Goal: Information Seeking & Learning: Understand process/instructions

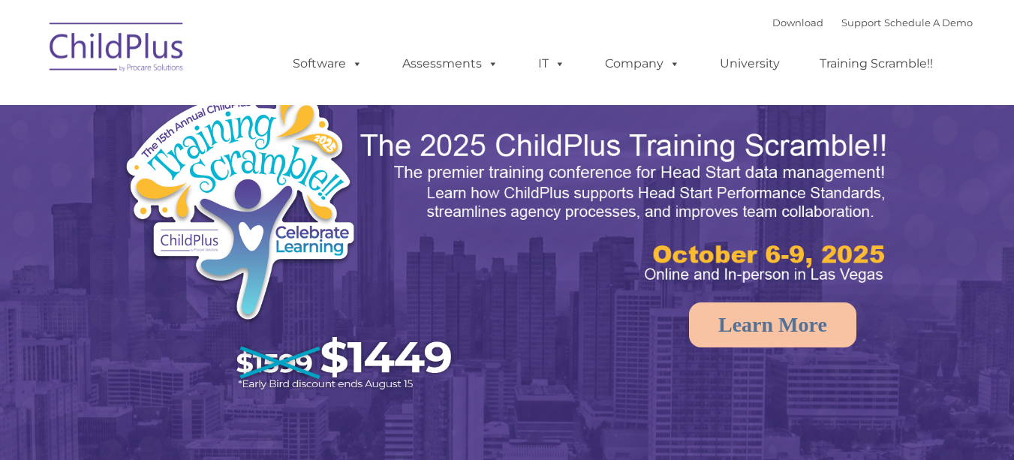
select select "MEDIUM"
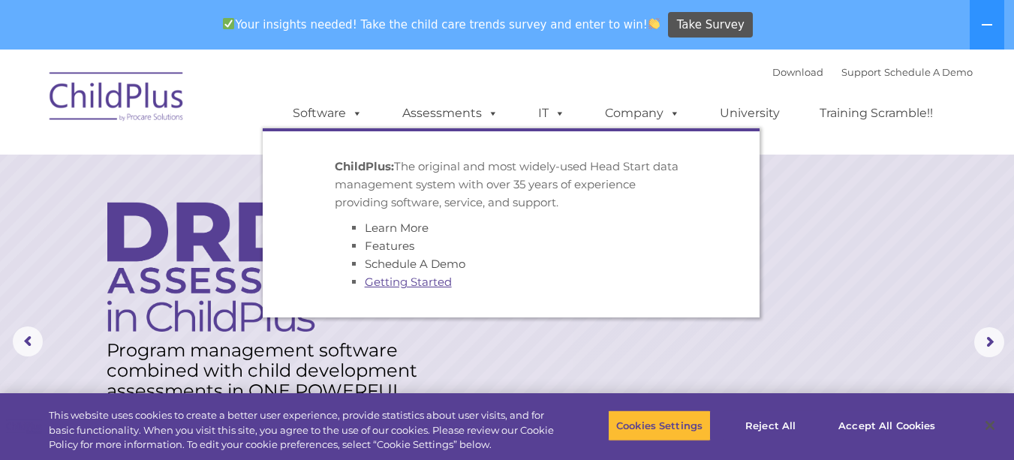
click at [388, 281] on link "Getting Started" at bounding box center [408, 282] width 87 height 14
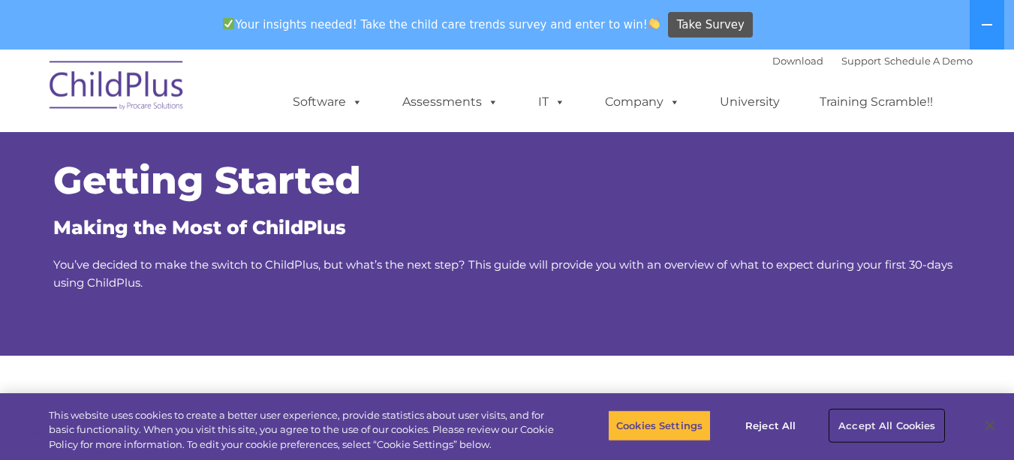
click at [903, 428] on button "Accept All Cookies" at bounding box center [886, 426] width 113 height 32
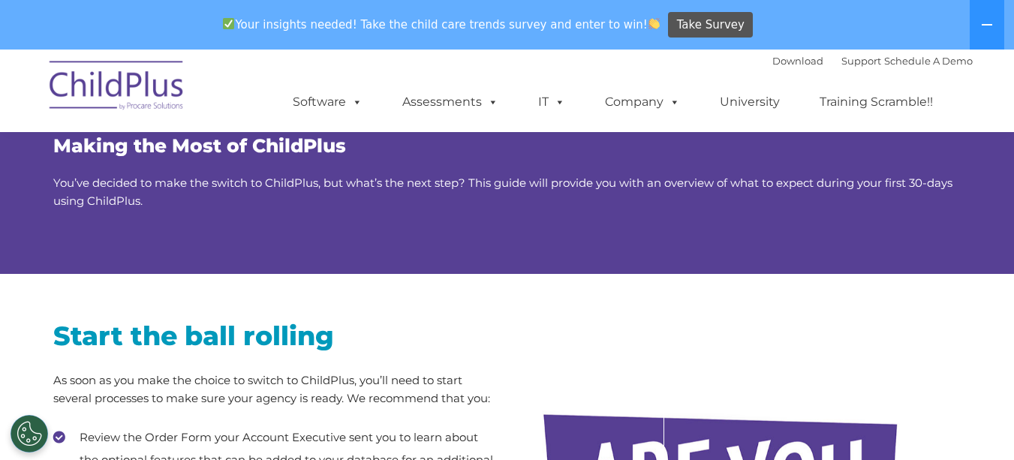
scroll to position [56, 0]
